Goal: Find specific page/section: Find specific page/section

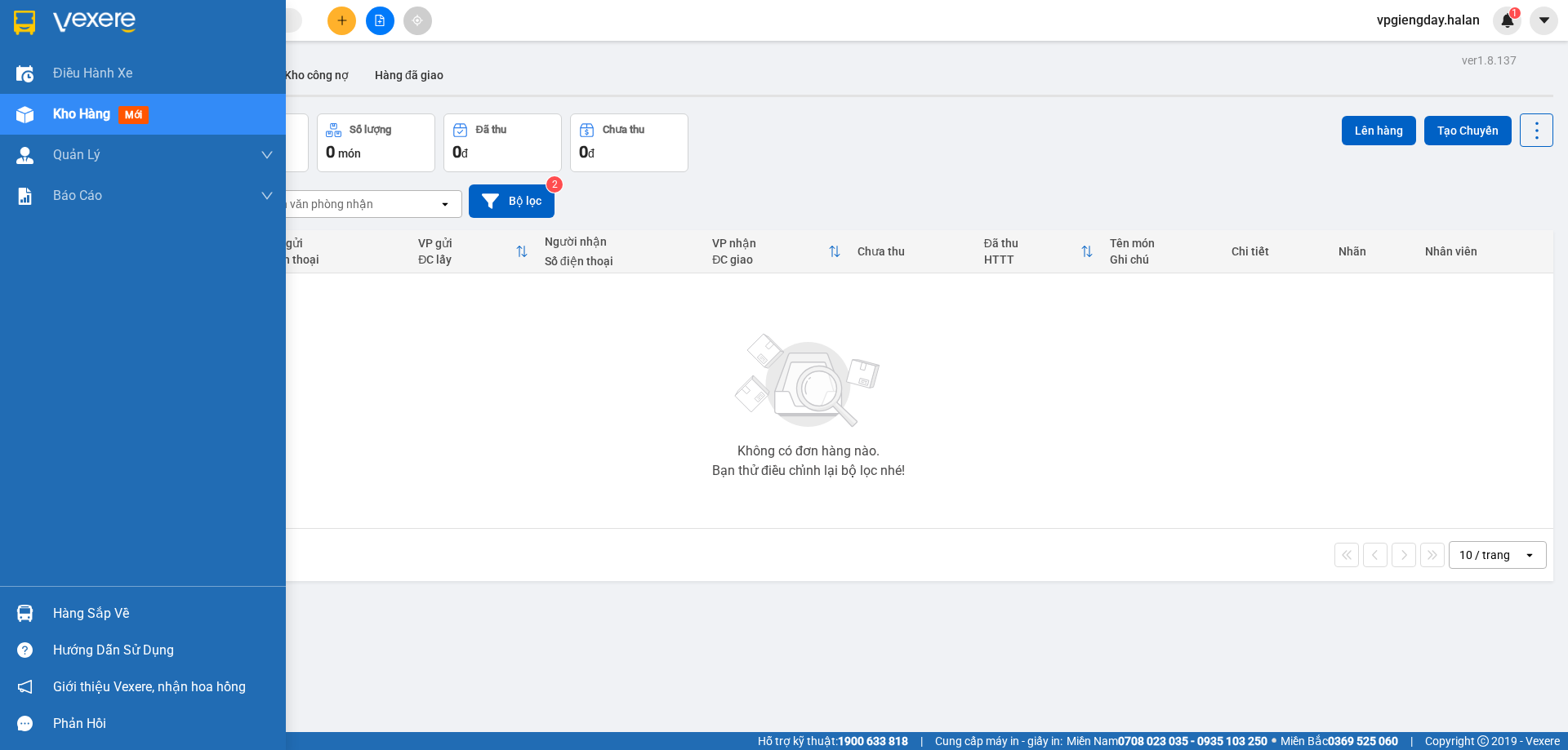
click at [38, 613] on div at bounding box center [25, 613] width 28 height 28
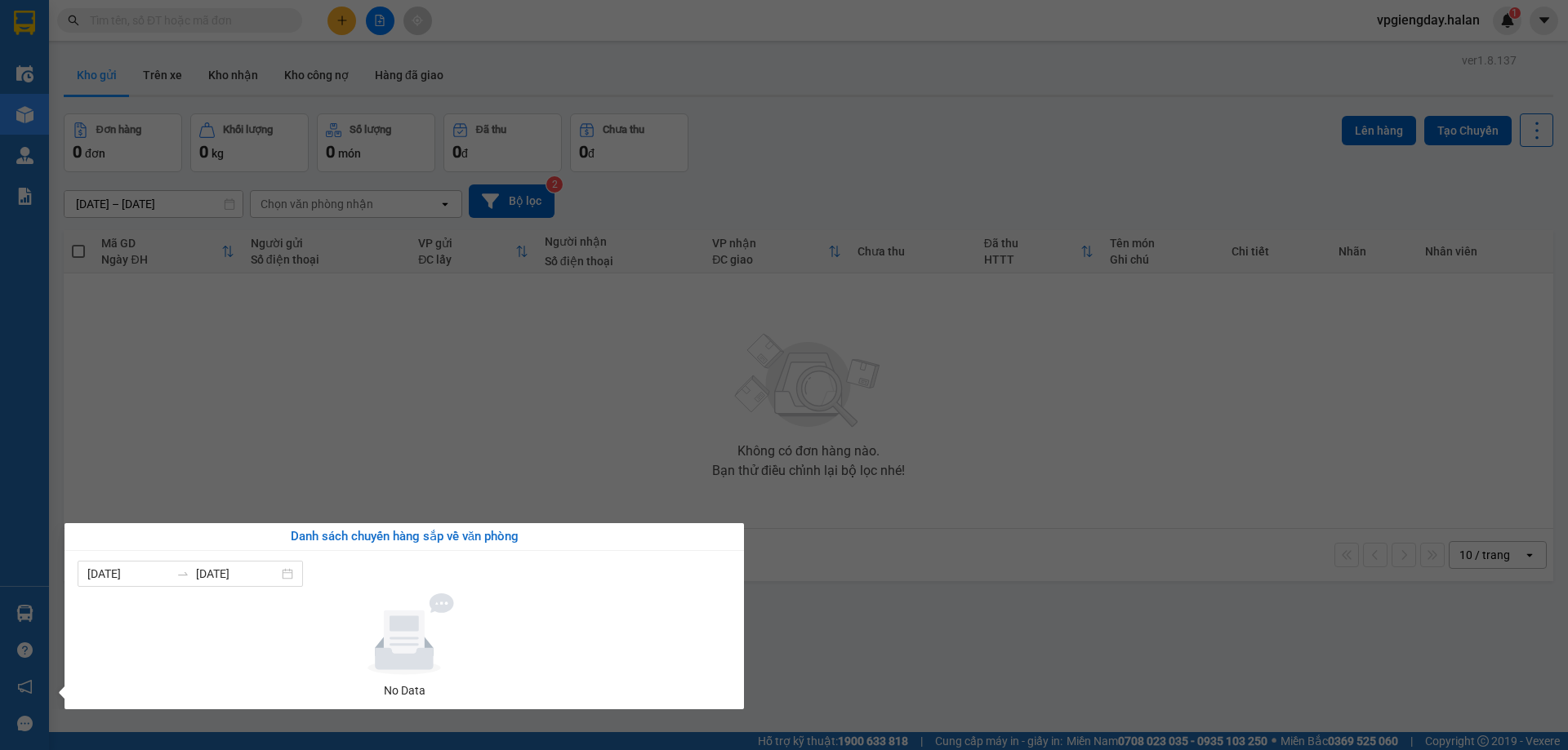
click at [385, 439] on section "Kết quả tìm kiếm ( 0 ) Bộ lọc No Data vpgiengday.halan 1 Điều hành xe Kho hàng …" at bounding box center [784, 375] width 1568 height 750
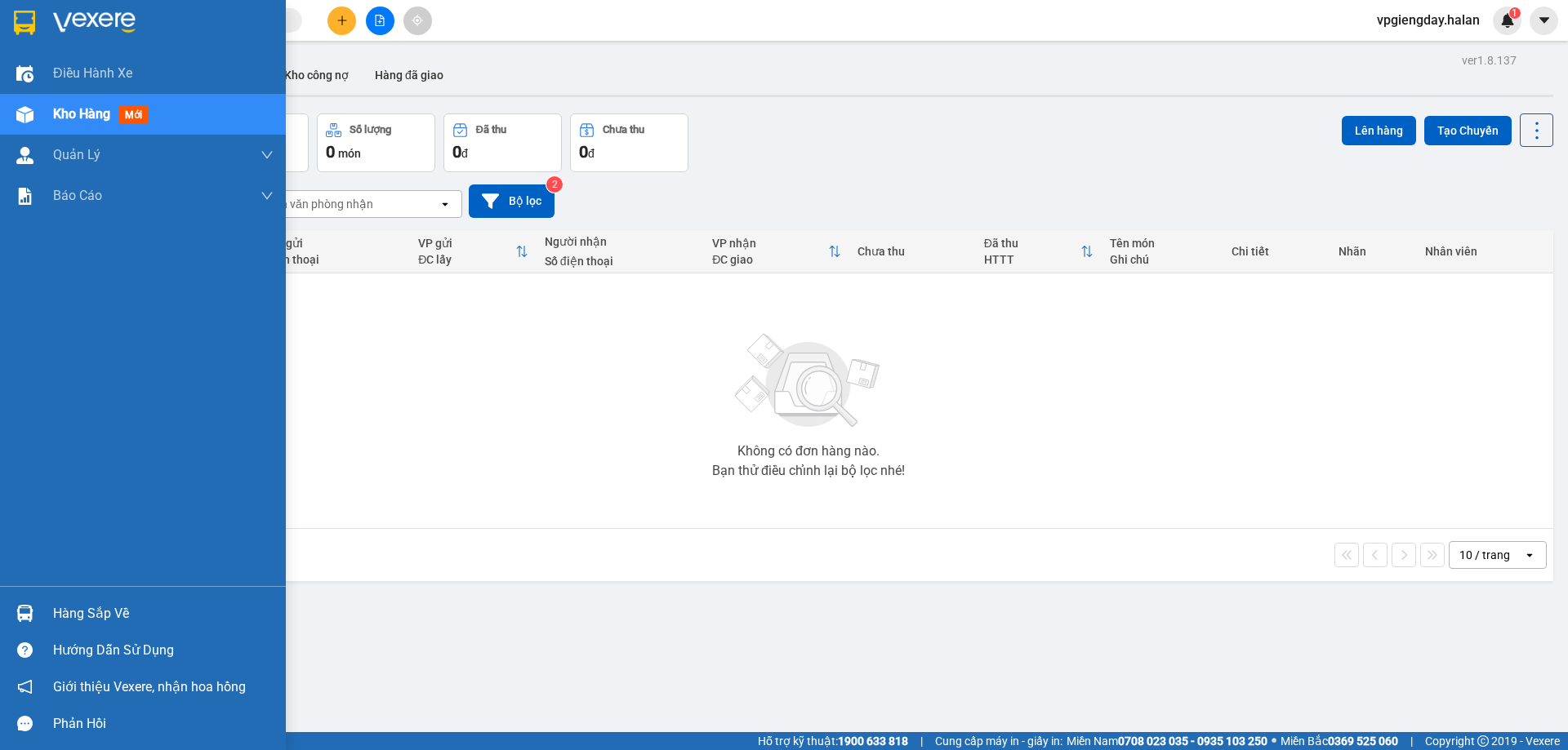
click at [82, 608] on div "Hàng sắp về" at bounding box center [163, 614] width 221 height 25
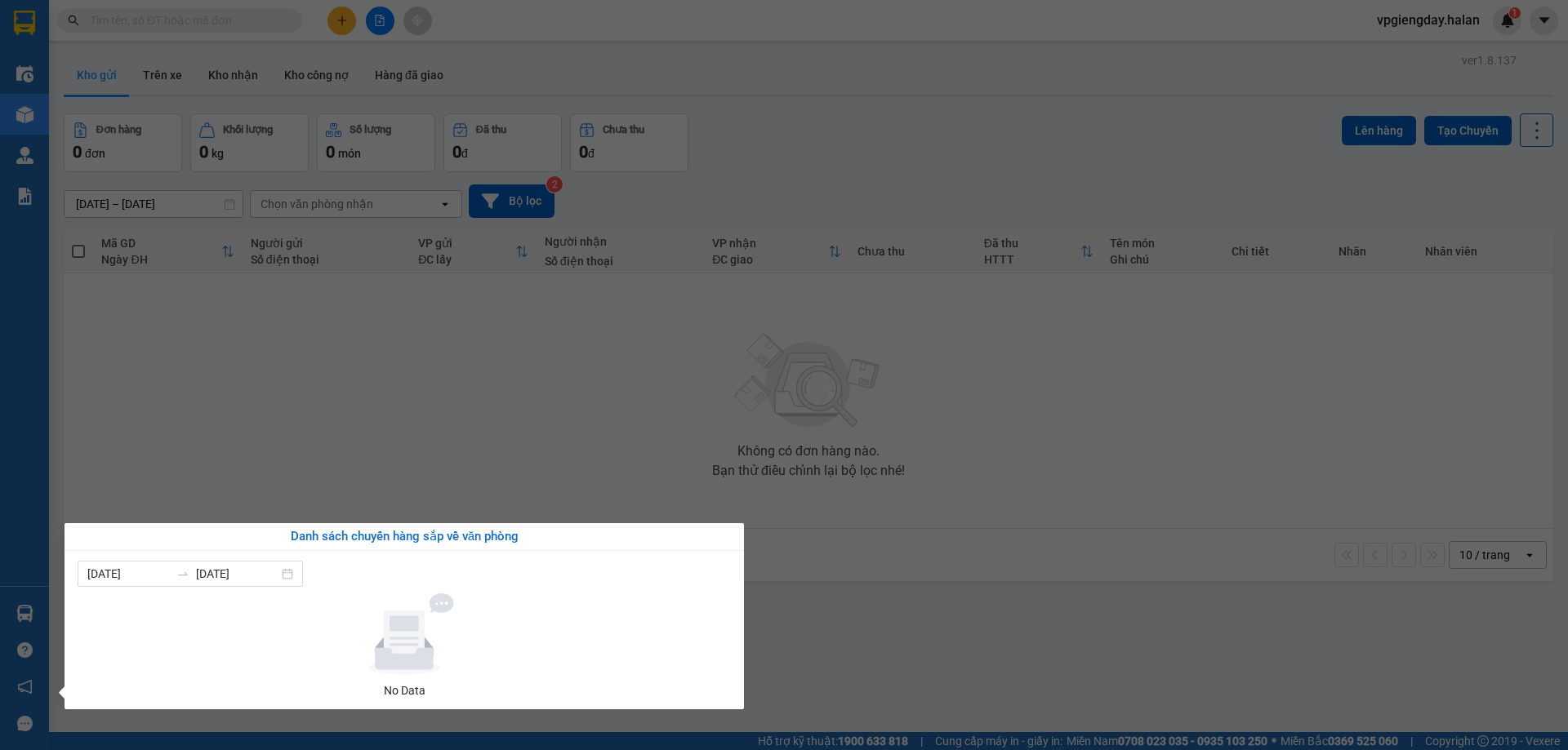
click at [425, 411] on section "Kết quả tìm kiếm ( 0 ) Bộ lọc No Data vpgiengday.halan 1 Điều hành xe Kho hàng …" at bounding box center [784, 375] width 1568 height 750
